Goal: Task Accomplishment & Management: Manage account settings

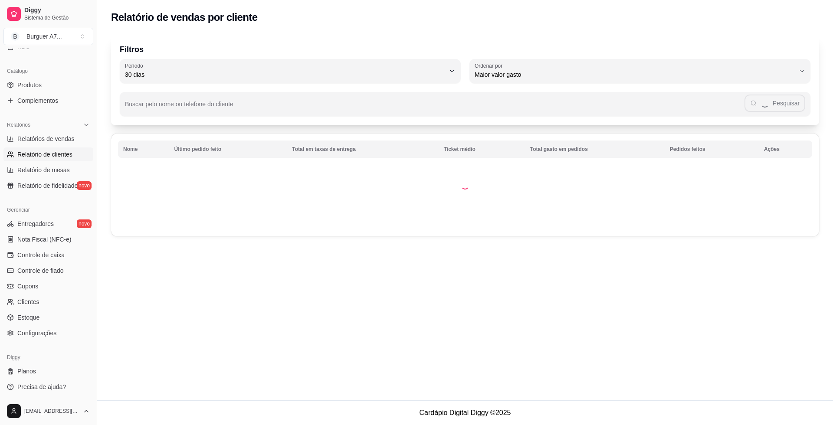
select select "ALL"
select select "0"
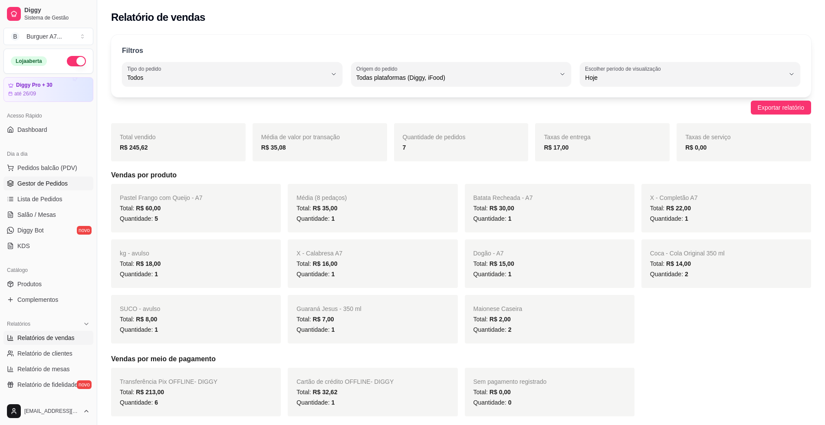
click at [63, 181] on span "Gestor de Pedidos" at bounding box center [42, 183] width 50 height 9
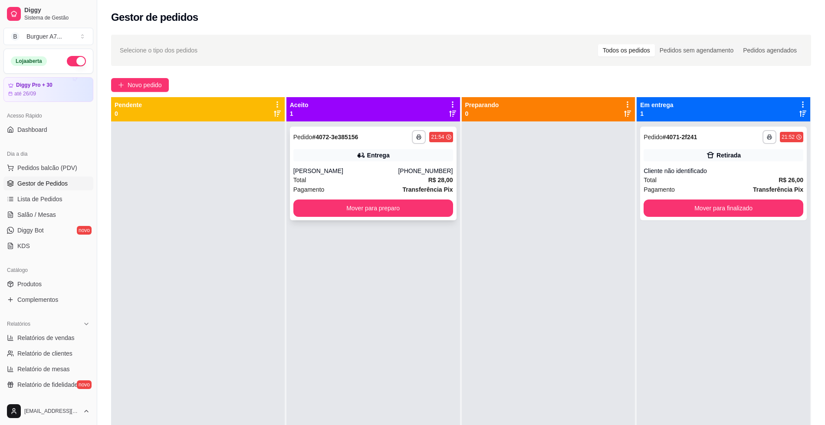
click at [364, 136] on div "**********" at bounding box center [373, 137] width 160 height 14
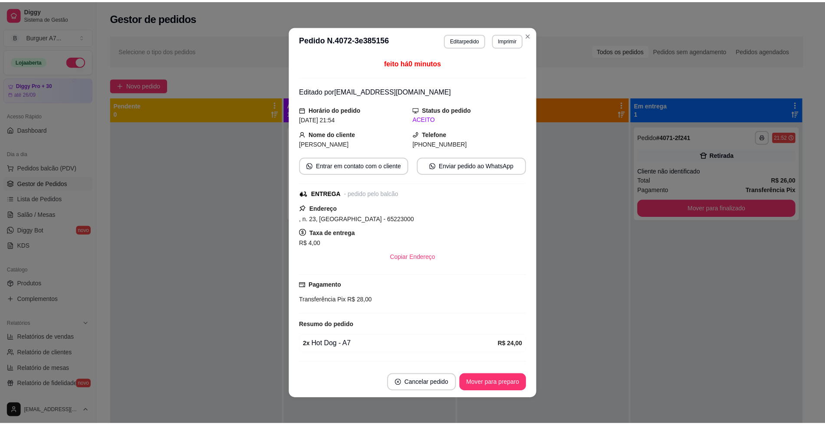
scroll to position [23, 0]
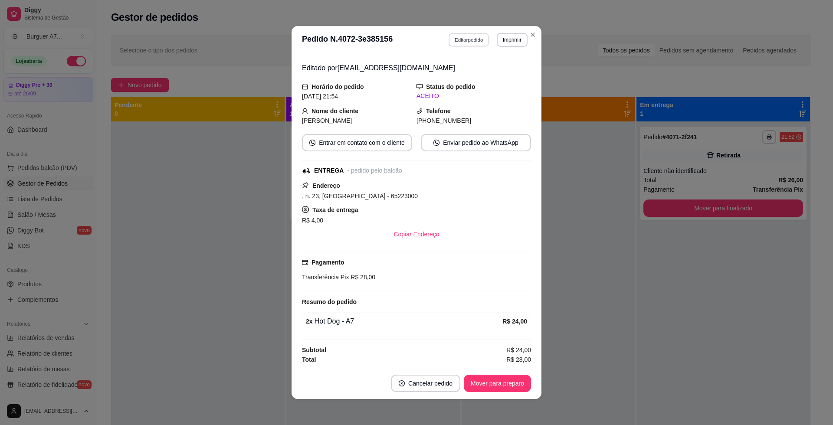
click at [472, 37] on button "Editar pedido" at bounding box center [469, 39] width 40 height 13
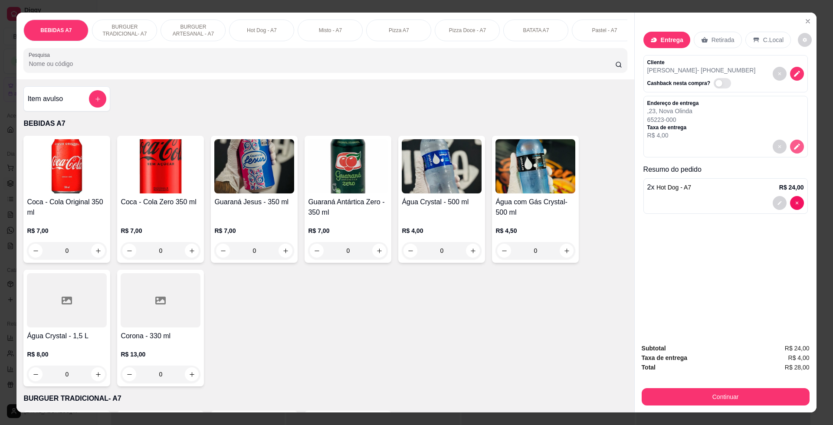
click at [793, 150] on icon "decrease-product-quantity" at bounding box center [797, 147] width 8 height 8
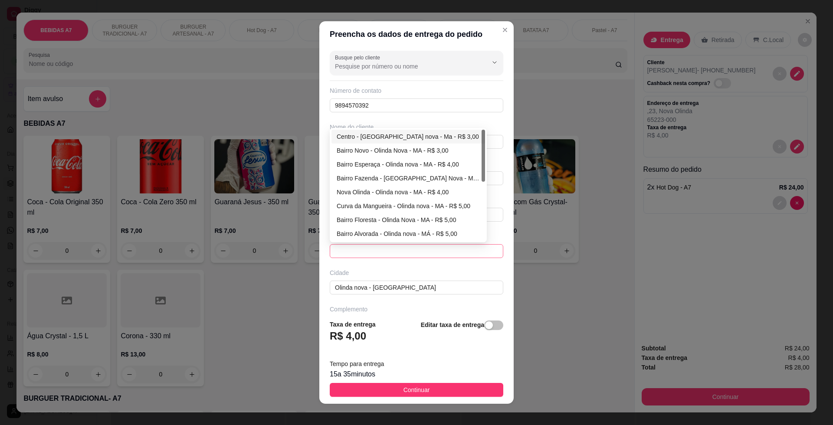
click at [451, 257] on span at bounding box center [416, 251] width 163 height 13
click at [426, 142] on div "Centro - [GEOGRAPHIC_DATA] nova - Ma - R$ 3,00" at bounding box center [408, 137] width 154 height 14
type input "Olinda nova - Ma"
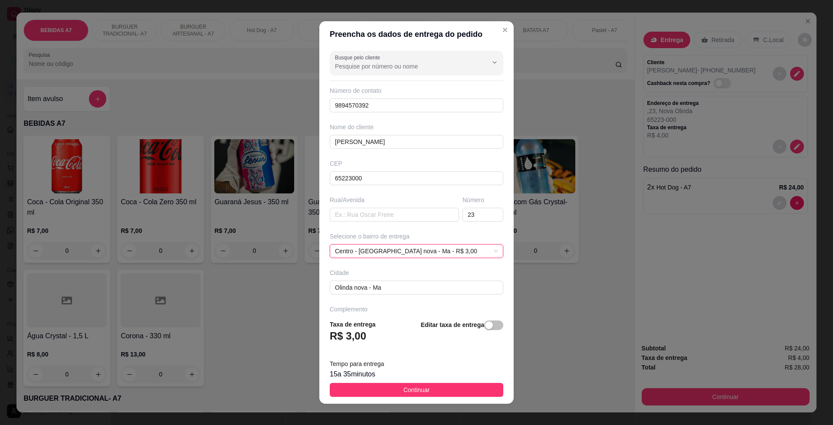
click at [462, 381] on footer "Taxa de entrega R$ 3,00 Editar taxa de entrega Tempo para entrega 15 a 35 minut…" at bounding box center [416, 358] width 194 height 91
click at [459, 388] on button "Continuar" at bounding box center [417, 390] width 174 height 14
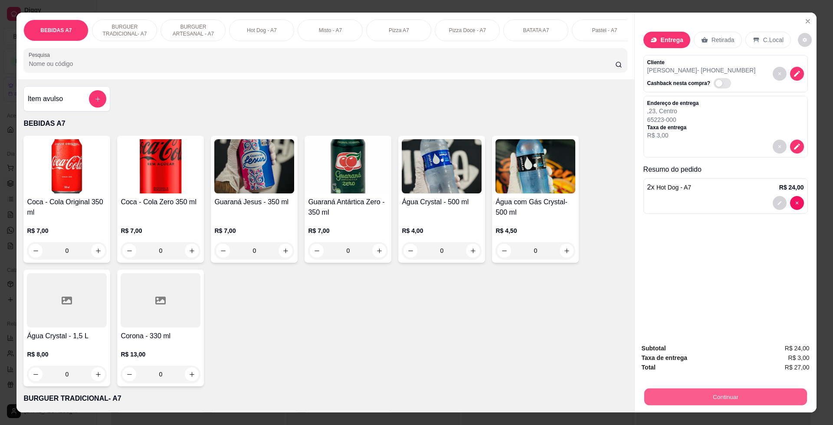
click at [708, 396] on button "Continuar" at bounding box center [725, 396] width 163 height 17
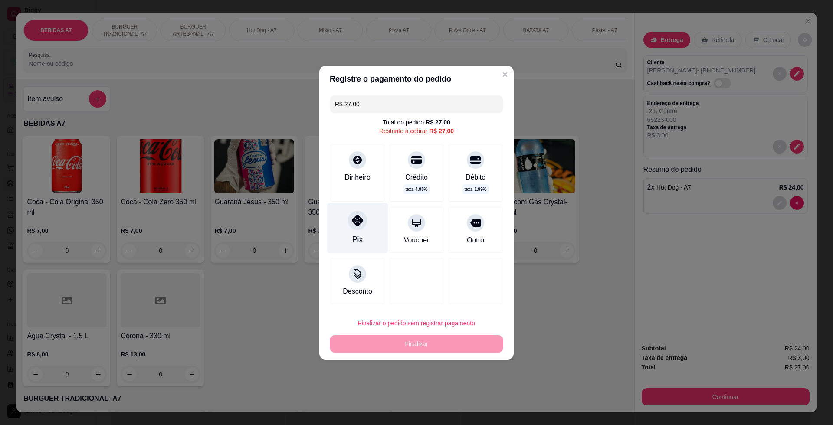
click at [345, 226] on div "Pix" at bounding box center [357, 228] width 61 height 51
type input "R$ 0,00"
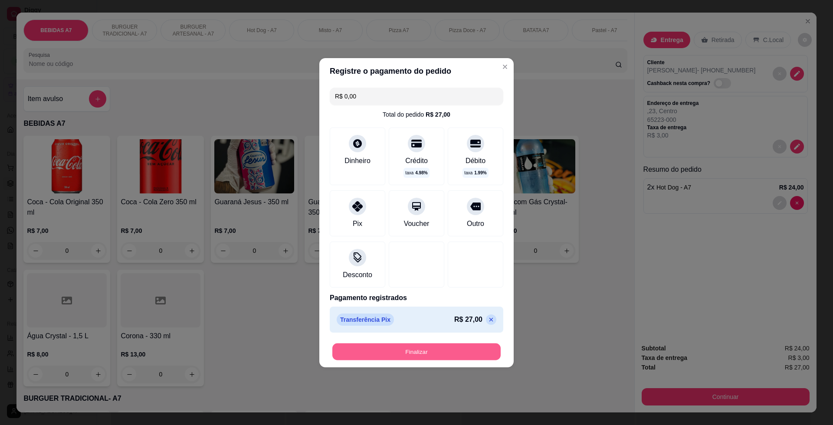
click at [444, 350] on button "Finalizar" at bounding box center [416, 351] width 168 height 17
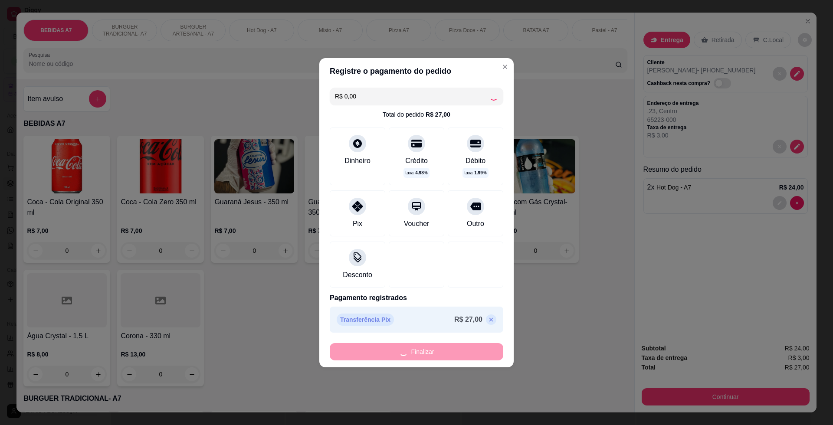
type input "0"
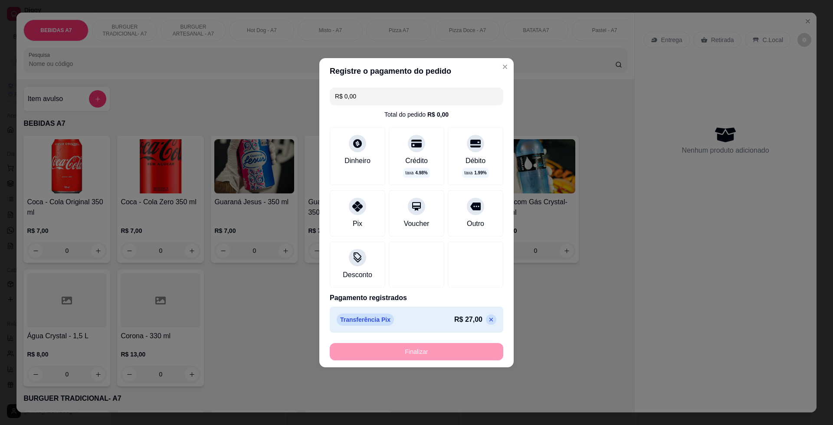
type input "-R$ 27,00"
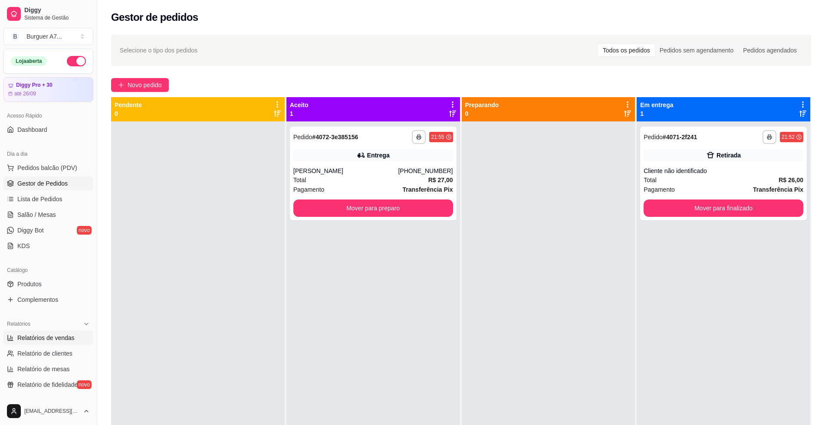
click at [73, 333] on link "Relatórios de vendas" at bounding box center [48, 338] width 90 height 14
select select "ALL"
select select "0"
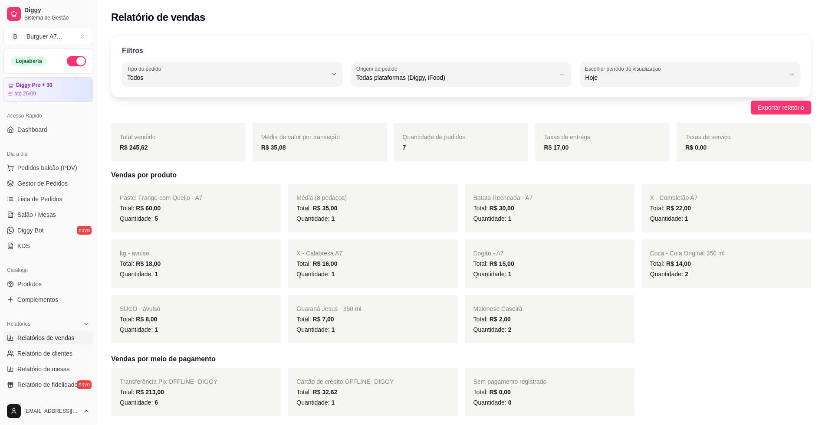
click at [75, 192] on ul "Pedidos balcão (PDV) Gestor de Pedidos Lista de Pedidos Salão / Mesas Diggy Bot…" at bounding box center [48, 207] width 90 height 92
click at [72, 186] on link "Gestor de Pedidos" at bounding box center [48, 184] width 90 height 14
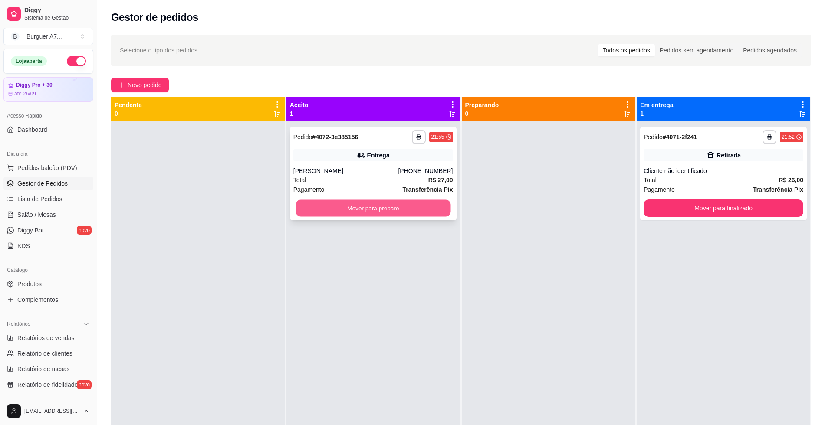
click at [380, 204] on button "Mover para preparo" at bounding box center [372, 208] width 155 height 17
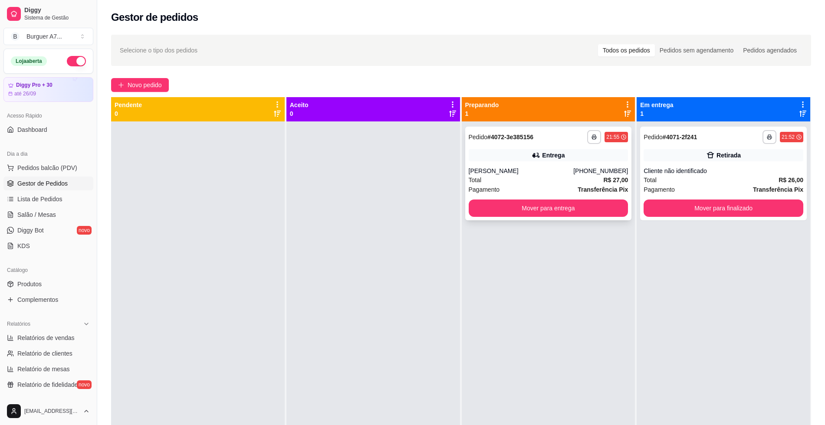
click at [553, 217] on div "**********" at bounding box center [548, 174] width 167 height 94
click at [568, 213] on button "Mover para entrega" at bounding box center [548, 208] width 155 height 17
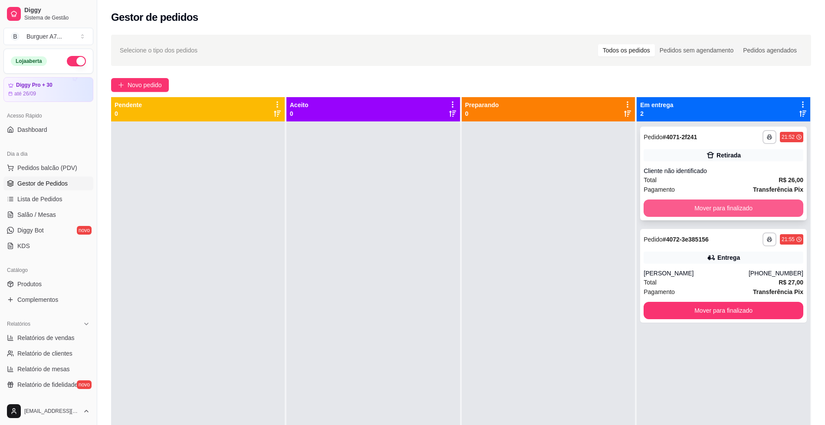
click at [724, 209] on button "Mover para finalizado" at bounding box center [723, 208] width 160 height 17
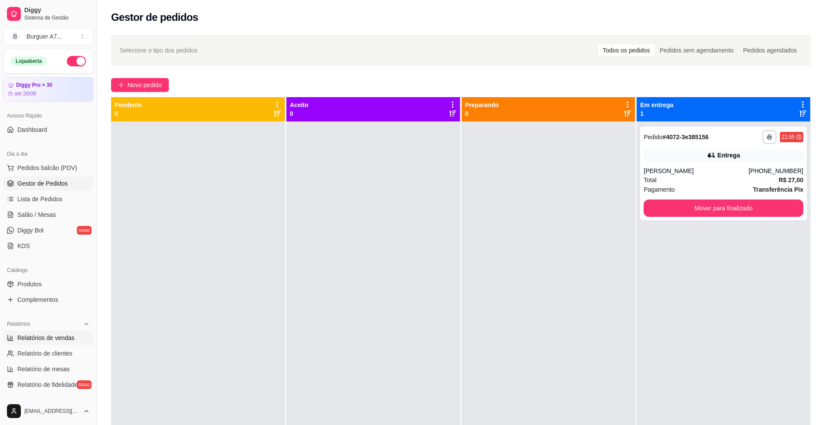
click at [45, 341] on span "Relatórios de vendas" at bounding box center [45, 338] width 57 height 9
select select "ALL"
select select "0"
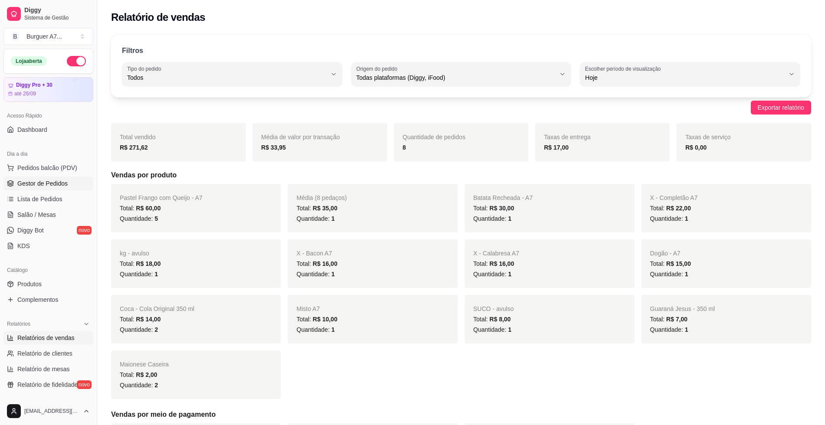
click at [71, 181] on link "Gestor de Pedidos" at bounding box center [48, 184] width 90 height 14
